Goal: Information Seeking & Learning: Find specific fact

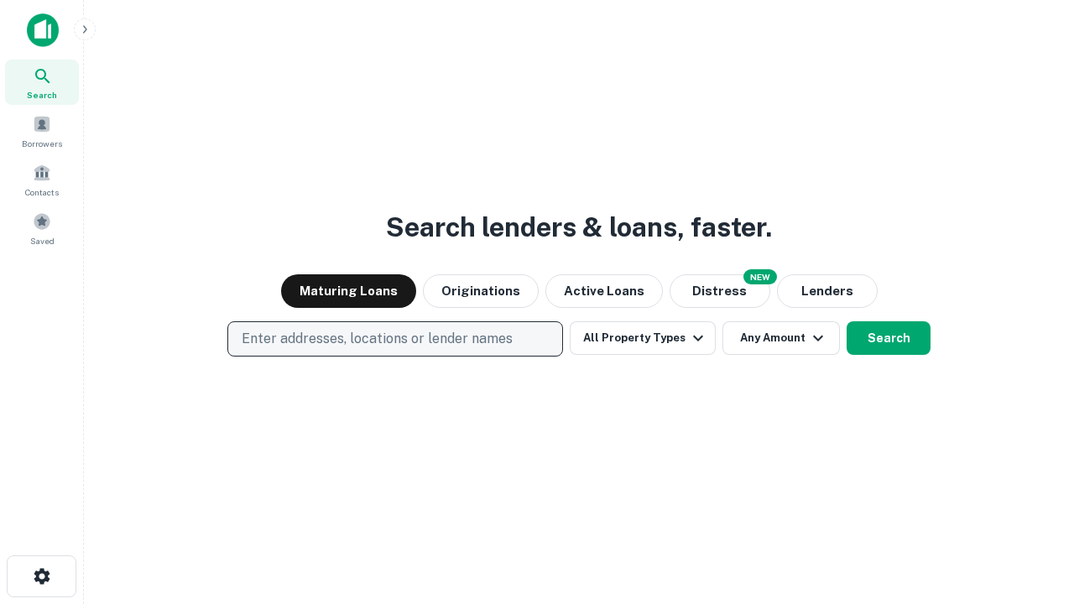
click at [394, 339] on p "Enter addresses, locations or lender names" at bounding box center [377, 339] width 271 height 20
type input "**********"
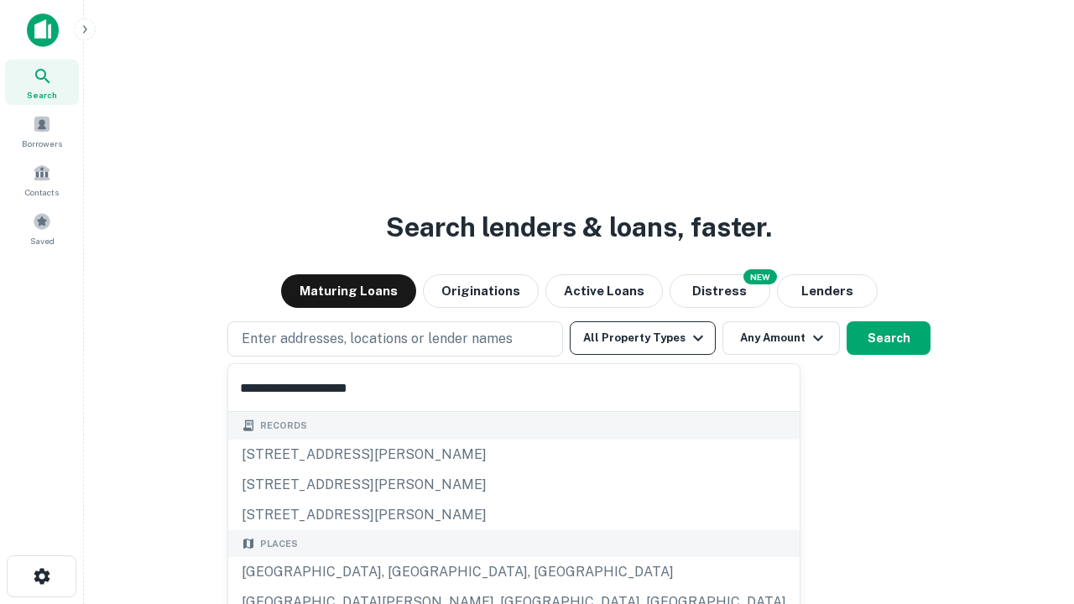
click at [401, 572] on div "Santa Monica, CA, USA" at bounding box center [514, 572] width 572 height 30
click at [643, 338] on button "All Property Types" at bounding box center [643, 338] width 146 height 34
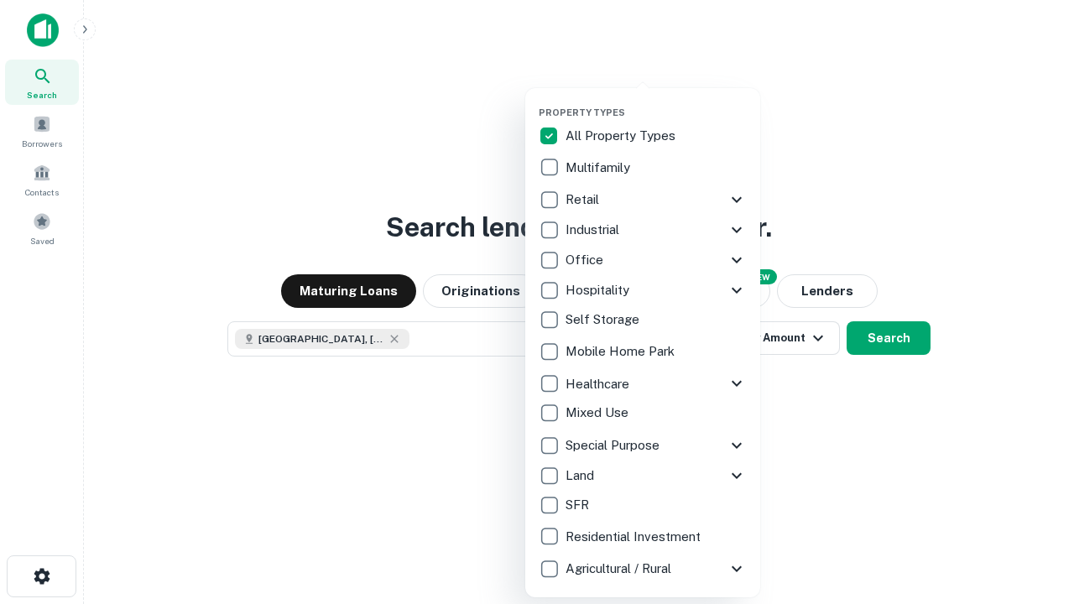
click at [656, 102] on button "button" at bounding box center [656, 102] width 235 height 1
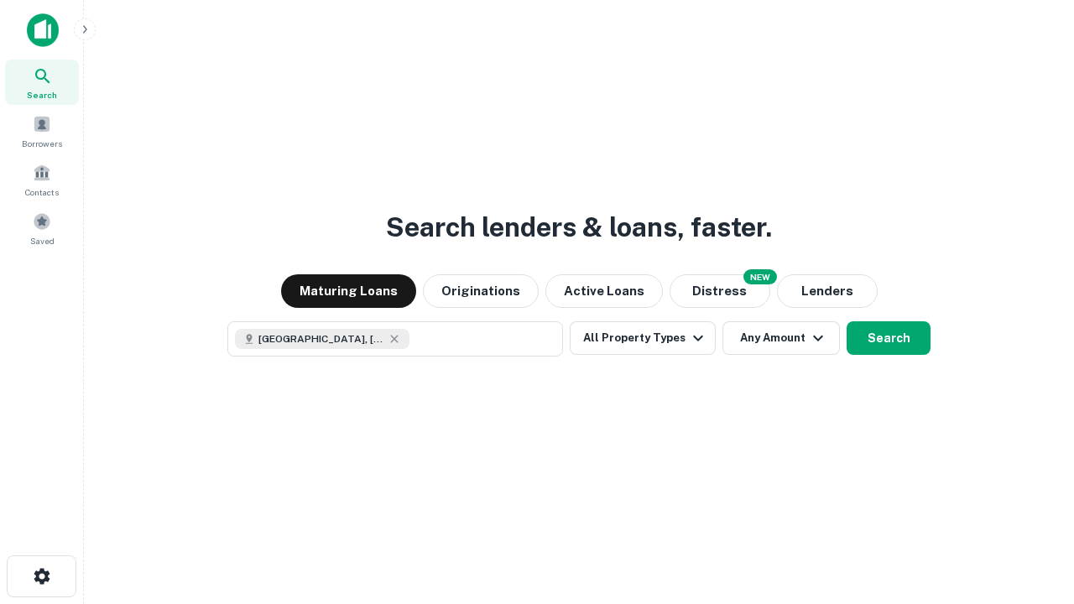
scroll to position [27, 0]
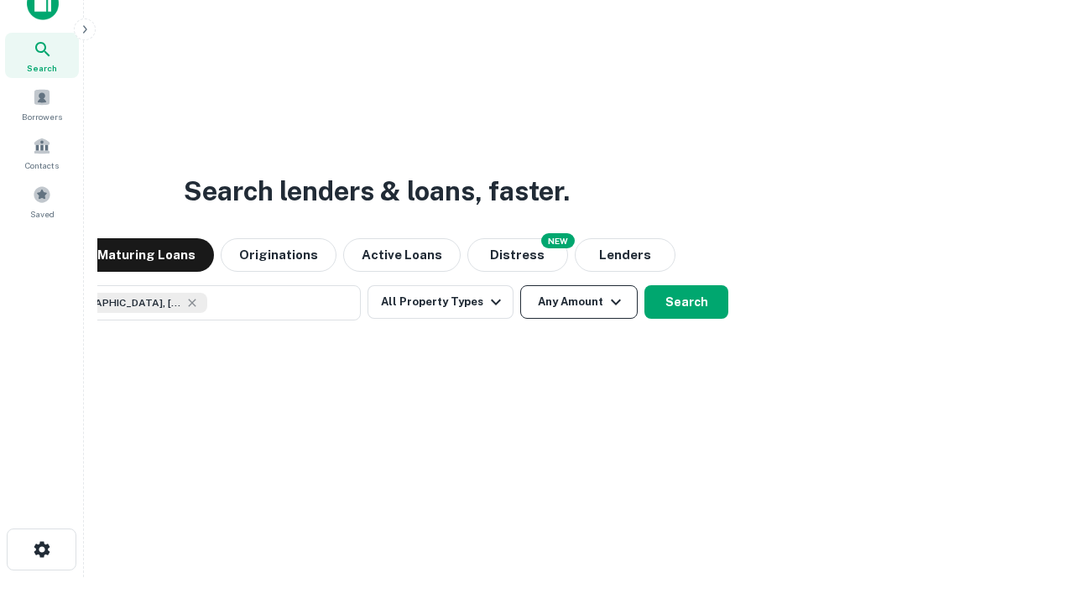
click at [520, 285] on button "Any Amount" at bounding box center [579, 302] width 118 height 34
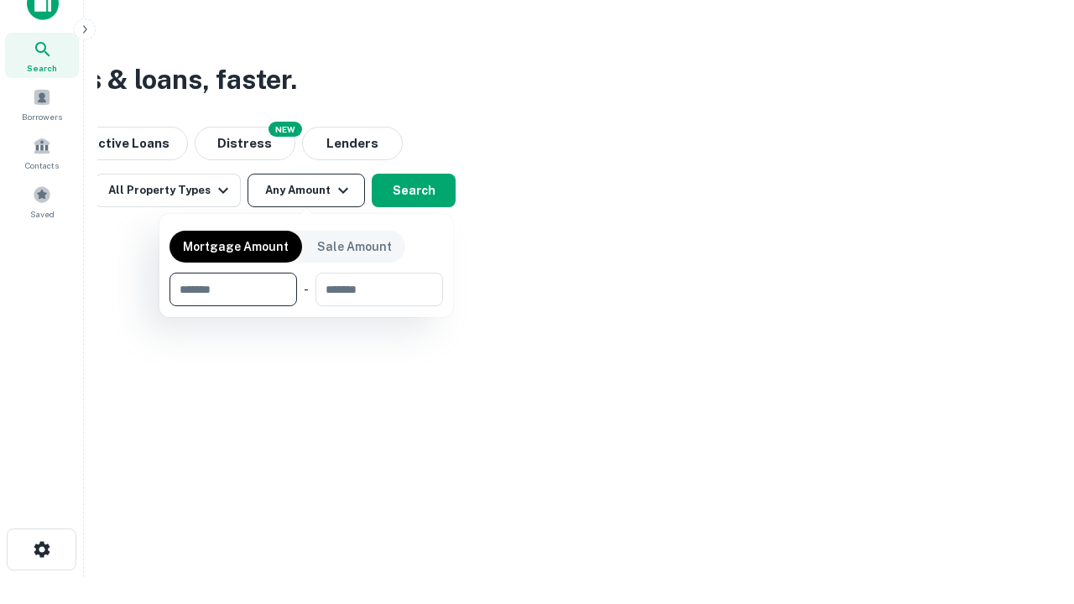
type input "*******"
click at [306, 306] on button "button" at bounding box center [307, 306] width 274 height 1
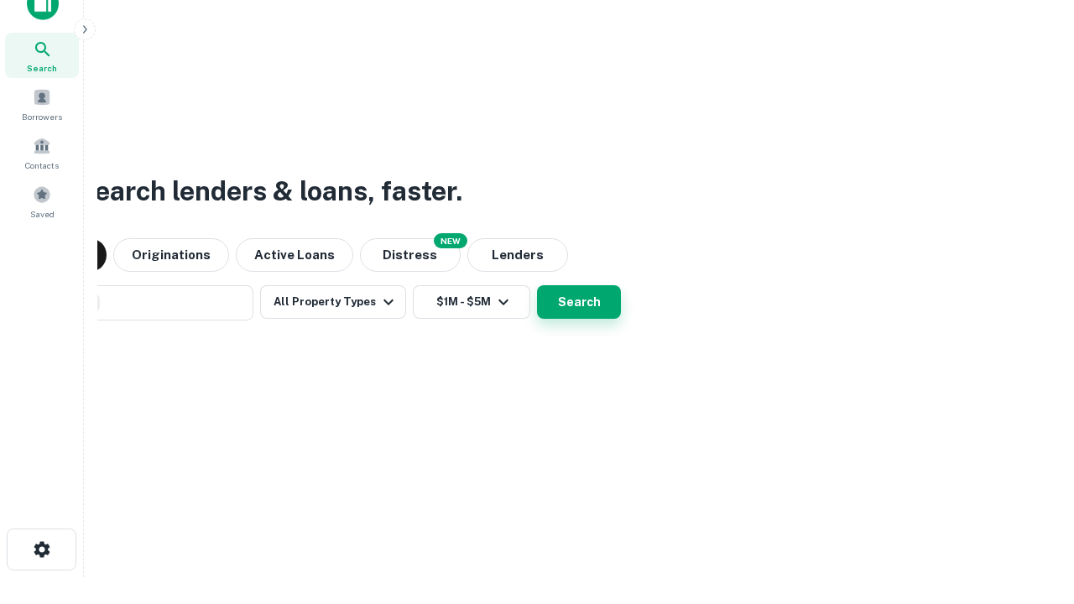
click at [537, 285] on button "Search" at bounding box center [579, 302] width 84 height 34
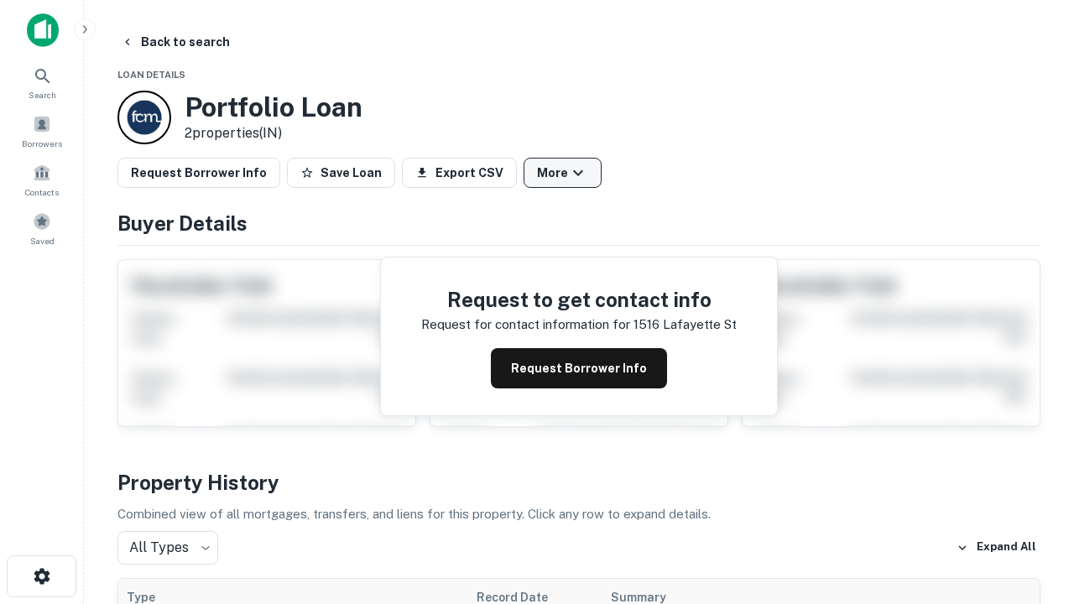
click at [562, 173] on button "More" at bounding box center [563, 173] width 78 height 30
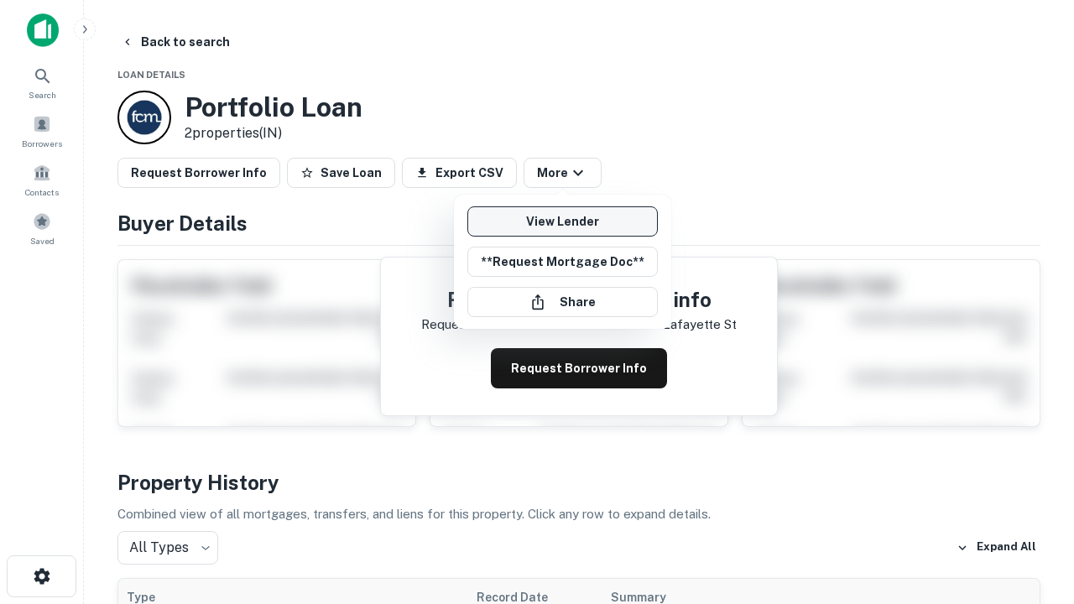
click at [562, 222] on link "View Lender" at bounding box center [563, 221] width 191 height 30
